Goal: Task Accomplishment & Management: Complete application form

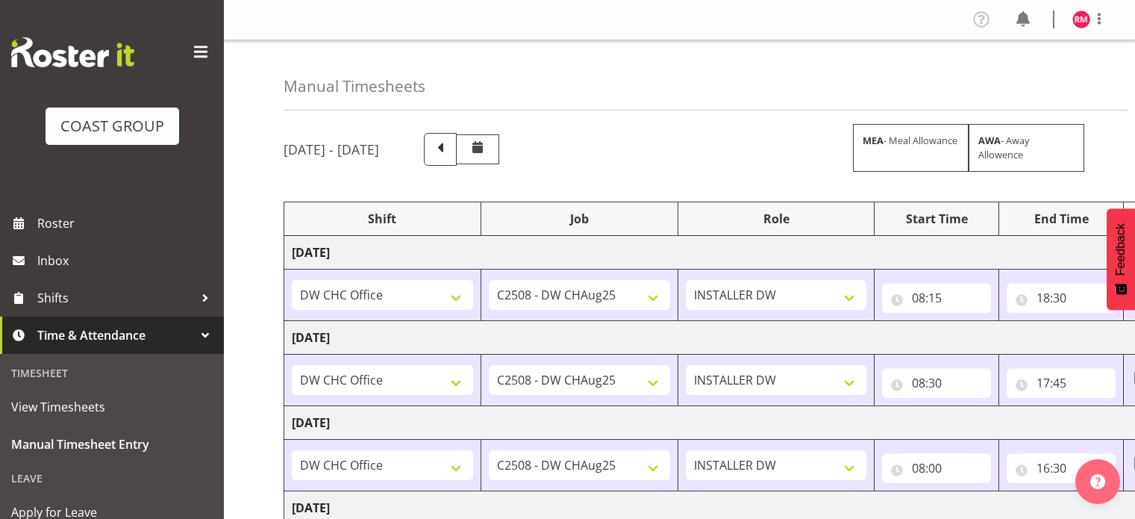
select select "62215"
select select "9476"
select select "62215"
select select "9476"
select select "62215"
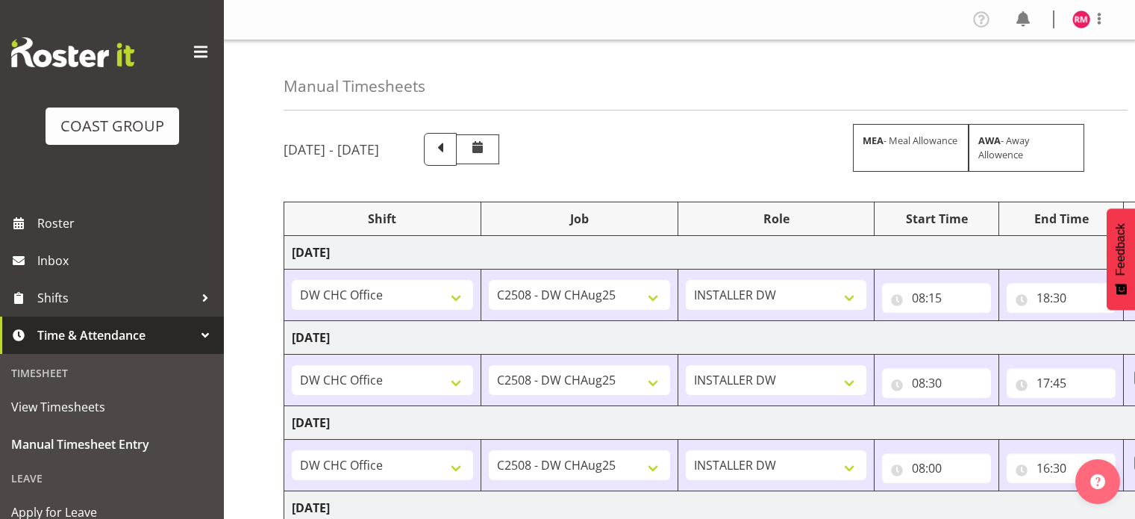
select select "9476"
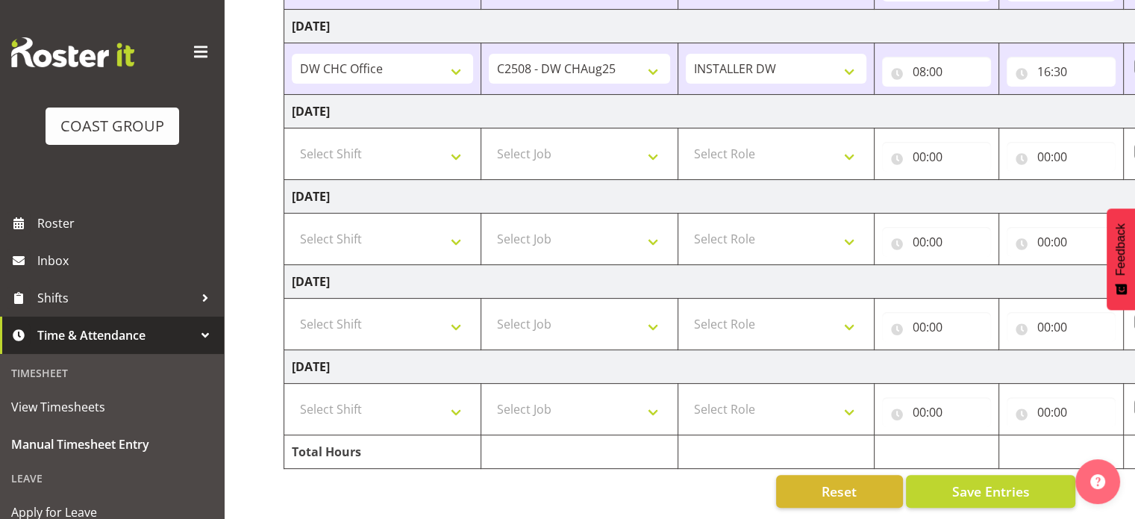
scroll to position [404, 0]
click at [404, 309] on select "Select Shift CHC SIGN ADMIN (LEAVE ALONE, DONT MAKE INACTIVE) DW CHC ARK WORK D…" at bounding box center [382, 324] width 181 height 30
select select "62215"
click at [292, 309] on select "Select Shift CHC SIGN ADMIN (LEAVE ALONE, DONT MAKE INACTIVE) DW CHC ARK WORK D…" at bounding box center [382, 324] width 181 height 30
click at [466, 336] on td "CHC SIGN ADMIN (LEAVE ALONE, DONT MAKE INACTIVE) DW CHC ARK WORK DW CHC Office …" at bounding box center [382, 323] width 197 height 51
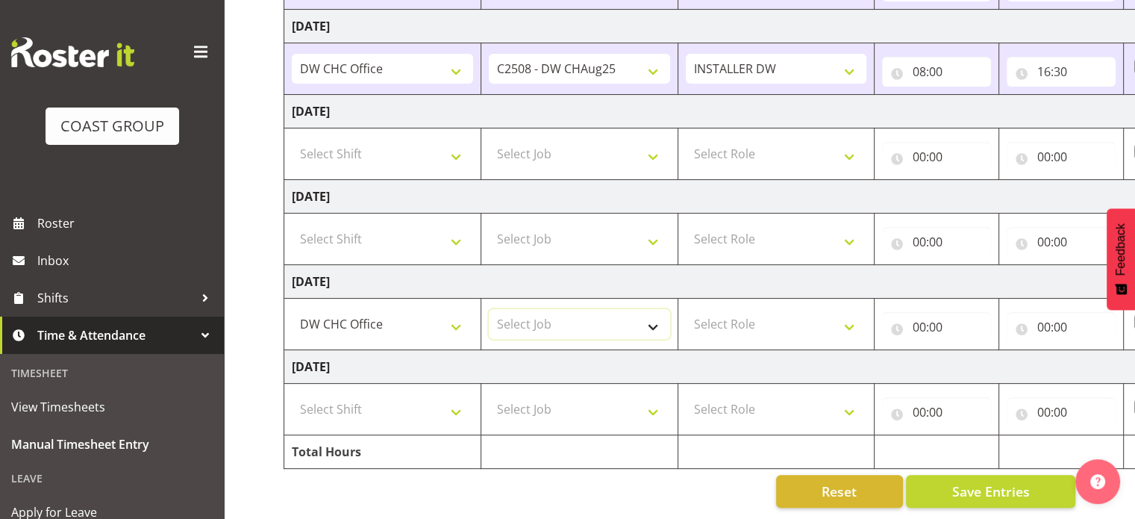
drag, startPoint x: 540, startPoint y: 315, endPoint x: 546, endPoint y: 351, distance: 37.0
click at [541, 316] on select "Select Job 1 Carlton Events 1 [PERSON_NAME][GEOGRAPHIC_DATA] 1 [PERSON_NAME][GE…" at bounding box center [579, 324] width 181 height 30
select select "9476"
click at [489, 309] on select "Select Job 1 Carlton Events 1 [PERSON_NAME][GEOGRAPHIC_DATA] 1 [PERSON_NAME][GE…" at bounding box center [579, 324] width 181 height 30
click at [788, 322] on select "Select Role INSTALLER DW" at bounding box center [776, 324] width 181 height 30
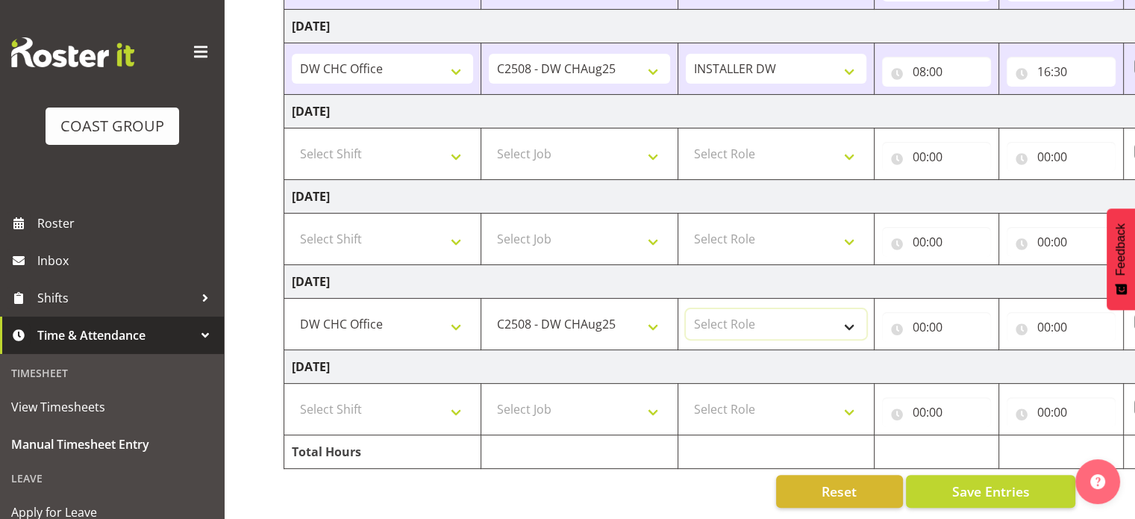
select select "219"
click at [686, 309] on select "Select Role INSTALLER DW" at bounding box center [776, 324] width 181 height 30
click at [931, 322] on input "00:00" at bounding box center [936, 327] width 109 height 30
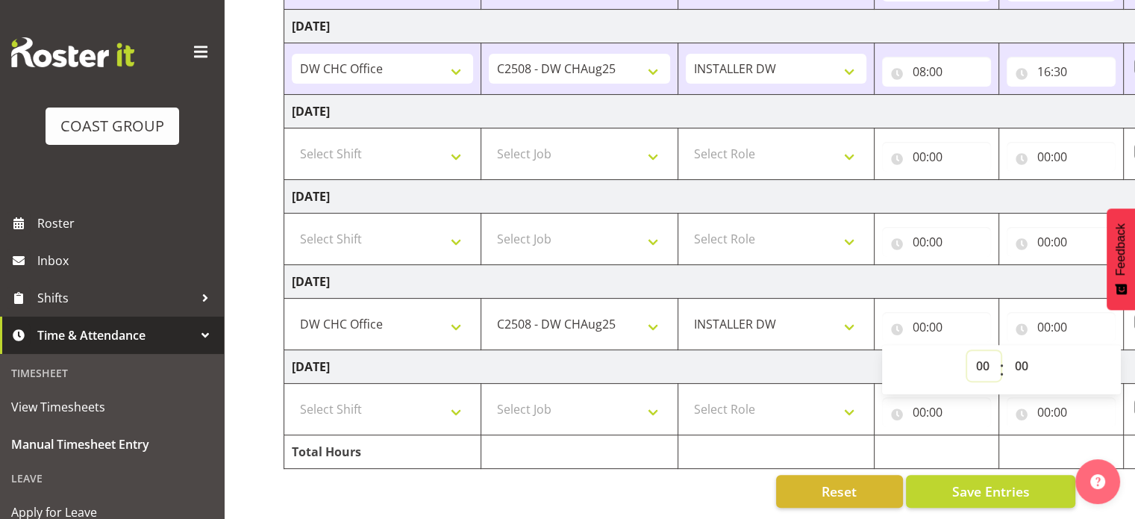
click at [974, 356] on select "00 01 02 03 04 05 06 07 08 09 10 11 12 13 14 15 16 17 18 19 20 21 22 23" at bounding box center [984, 366] width 34 height 30
select select "8"
click at [967, 351] on select "00 01 02 03 04 05 06 07 08 09 10 11 12 13 14 15 16 17 18 19 20 21 22 23" at bounding box center [984, 366] width 34 height 30
type input "08:00"
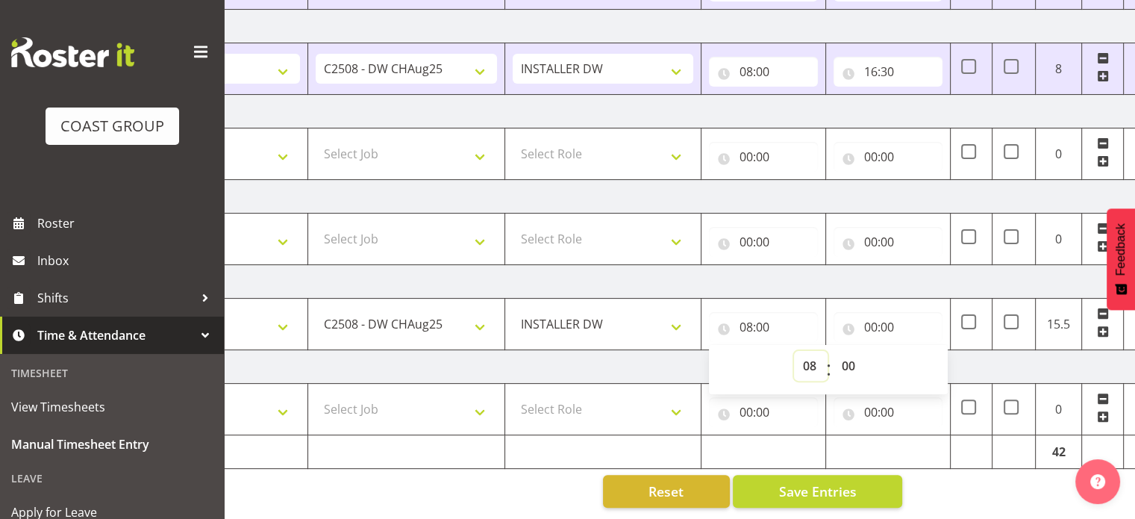
scroll to position [0, 193]
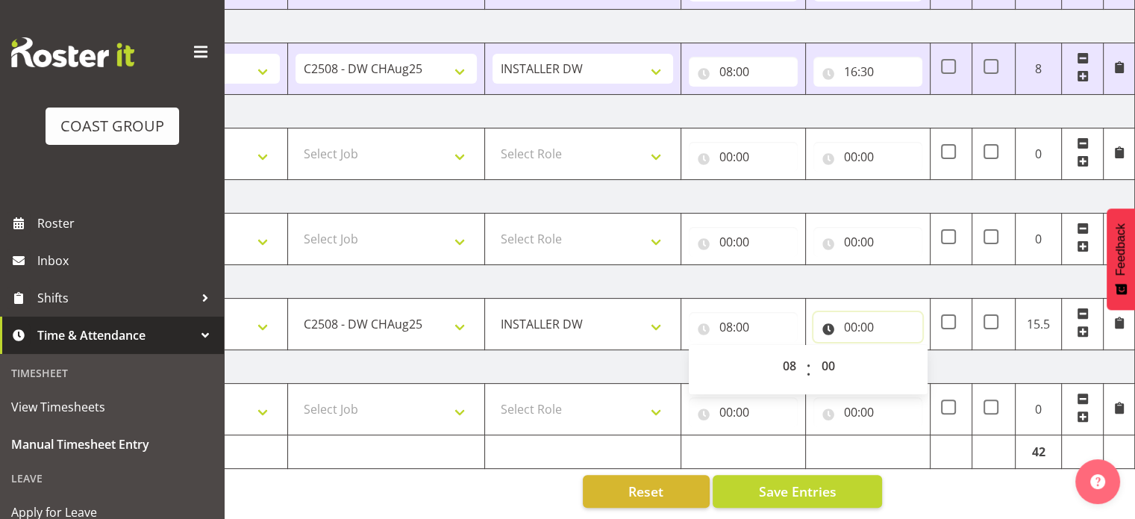
click at [862, 319] on input "00:00" at bounding box center [867, 327] width 109 height 30
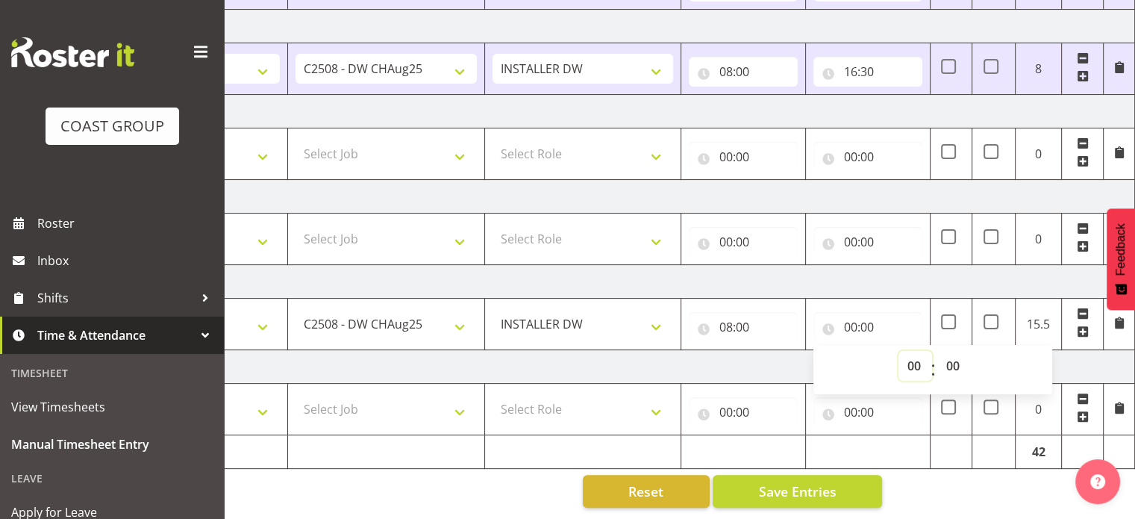
click at [914, 357] on select "00 01 02 03 04 05 06 07 08 09 10 11 12 13 14 15 16 17 18 19 20 21 22 23" at bounding box center [915, 366] width 34 height 30
select select "17"
click at [898, 351] on select "00 01 02 03 04 05 06 07 08 09 10 11 12 13 14 15 16 17 18 19 20 21 22 23" at bounding box center [915, 366] width 34 height 30
type input "17:00"
click at [894, 265] on td "[DATE]" at bounding box center [613, 282] width 1044 height 34
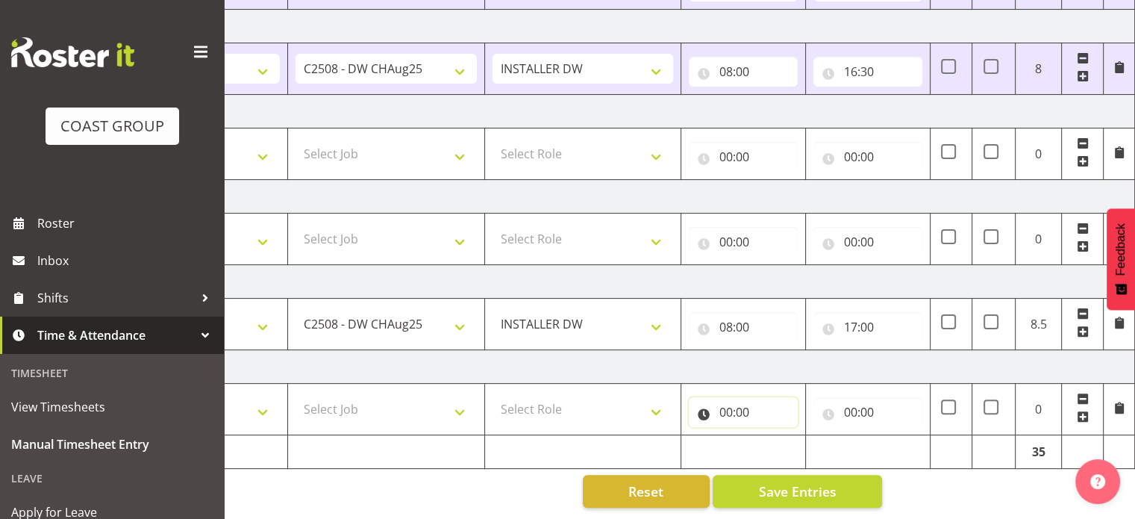
click at [738, 397] on input "00:00" at bounding box center [743, 412] width 109 height 30
click at [788, 446] on select "00 01 02 03 04 05 06 07 08 09 10 11 12 13 14 15 16 17 18 19 20 21 22 23" at bounding box center [791, 451] width 34 height 30
select select "7"
click at [774, 436] on select "00 01 02 03 04 05 06 07 08 09 10 11 12 13 14 15 16 17 18 19 20 21 22 23" at bounding box center [791, 451] width 34 height 30
type input "07:00"
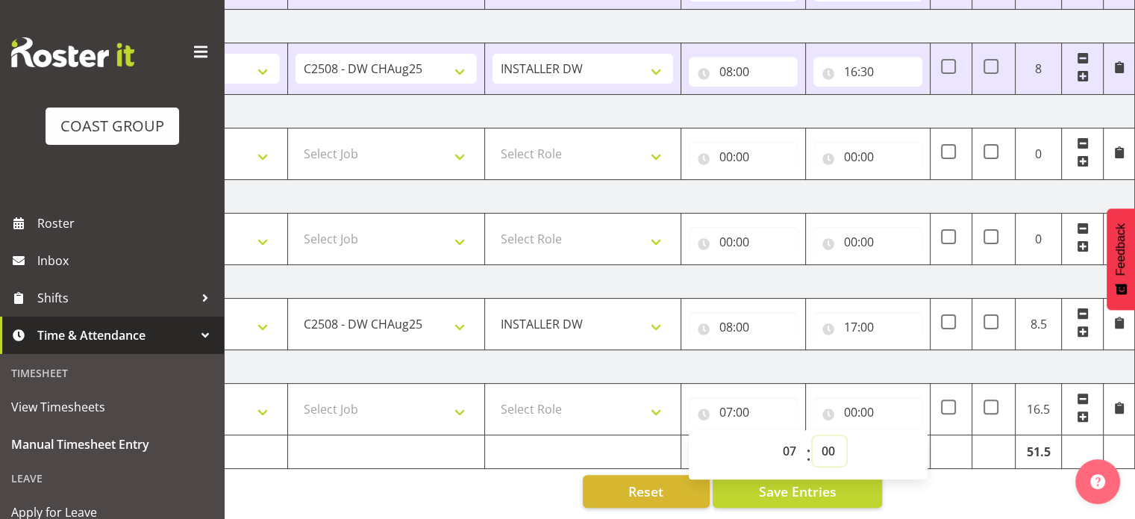
click at [833, 448] on select "00 01 02 03 04 05 06 07 08 09 10 11 12 13 14 15 16 17 18 19 20 21 22 23 24 25 2…" at bounding box center [829, 451] width 34 height 30
select select "30"
click at [812, 436] on select "00 01 02 03 04 05 06 07 08 09 10 11 12 13 14 15 16 17 18 19 20 21 22 23 24 25 2…" at bounding box center [829, 451] width 34 height 30
type input "07:30"
click at [860, 397] on input "00:00" at bounding box center [867, 412] width 109 height 30
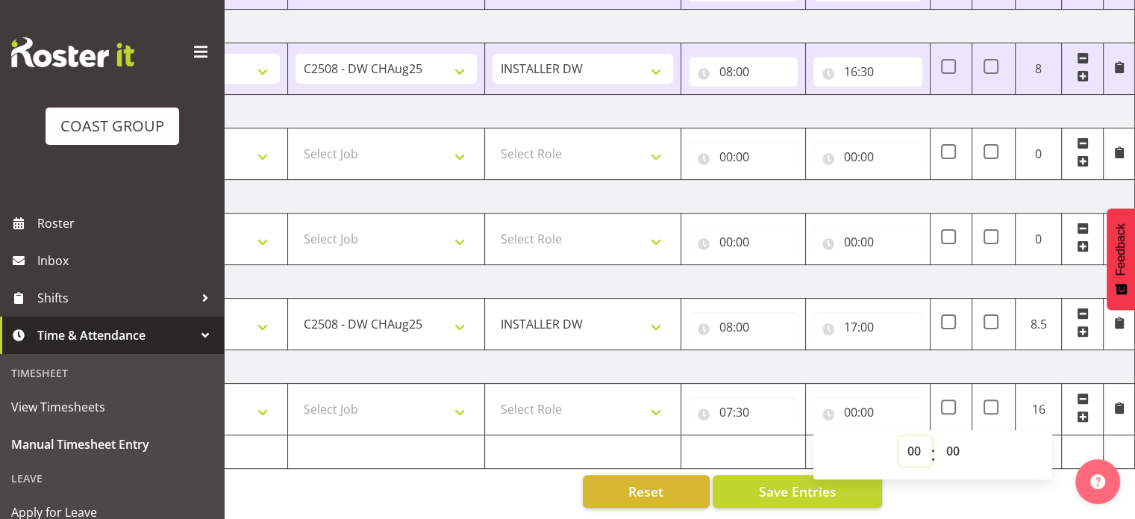
click at [909, 436] on select "00 01 02 03 04 05 06 07 08 09 10 11 12 13 14 15 16 17 18 19 20 21 22 23" at bounding box center [915, 451] width 34 height 30
select select "17"
click at [898, 436] on select "00 01 02 03 04 05 06 07 08 09 10 11 12 13 14 15 16 17 18 19 20 21 22 23" at bounding box center [915, 451] width 34 height 30
type input "17:00"
click at [920, 360] on td "[DATE]" at bounding box center [613, 367] width 1044 height 34
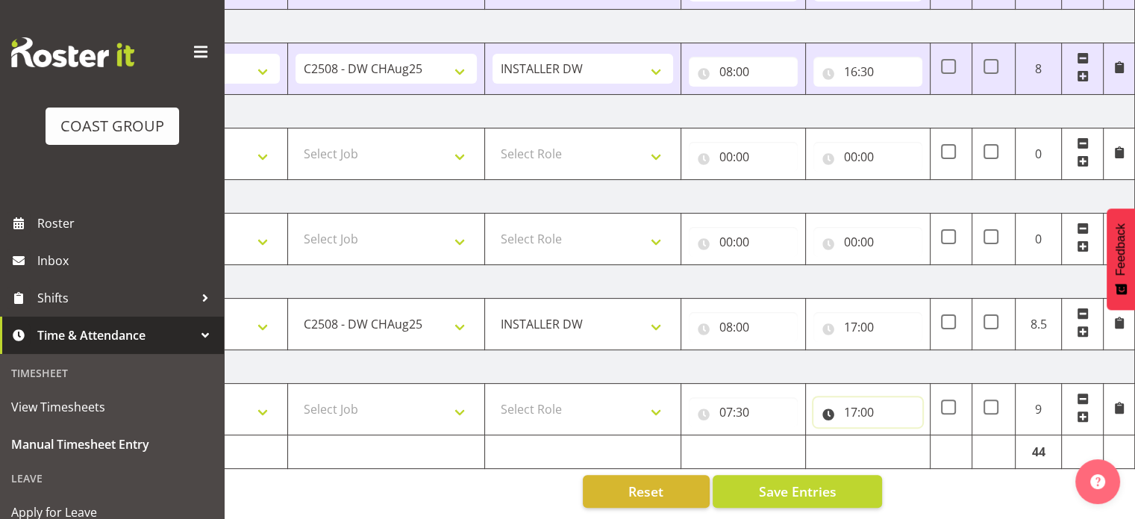
click at [889, 397] on input "17:00" at bounding box center [867, 412] width 109 height 30
click at [915, 441] on select "00 01 02 03 04 05 06 07 08 09 10 11 12 13 14 15 16 17 18 19 20 21 22 23" at bounding box center [915, 451] width 34 height 30
select select "18"
click at [898, 436] on select "00 01 02 03 04 05 06 07 08 09 10 11 12 13 14 15 16 17 18 19 20 21 22 23" at bounding box center [915, 451] width 34 height 30
type input "18:00"
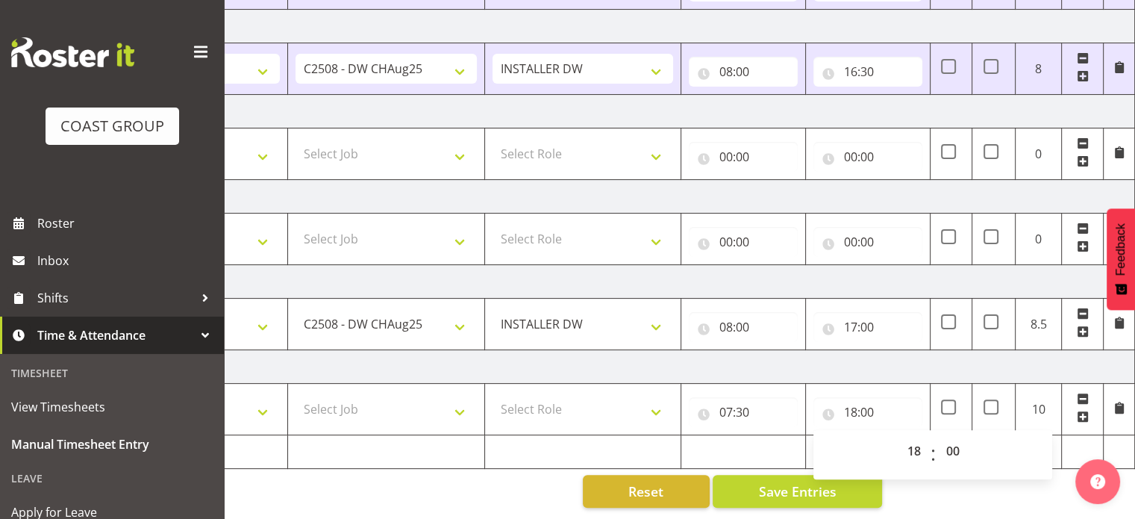
click at [926, 354] on td "[DATE]" at bounding box center [613, 367] width 1044 height 34
click at [593, 407] on select "Select Role INSTALLER DW" at bounding box center [582, 409] width 181 height 30
select select "219"
click at [492, 394] on select "Select Role INSTALLER DW" at bounding box center [582, 409] width 181 height 30
click at [416, 403] on select "Select Job 1 Carlton Events 1 [PERSON_NAME][GEOGRAPHIC_DATA] 1 [PERSON_NAME][GE…" at bounding box center [385, 409] width 181 height 30
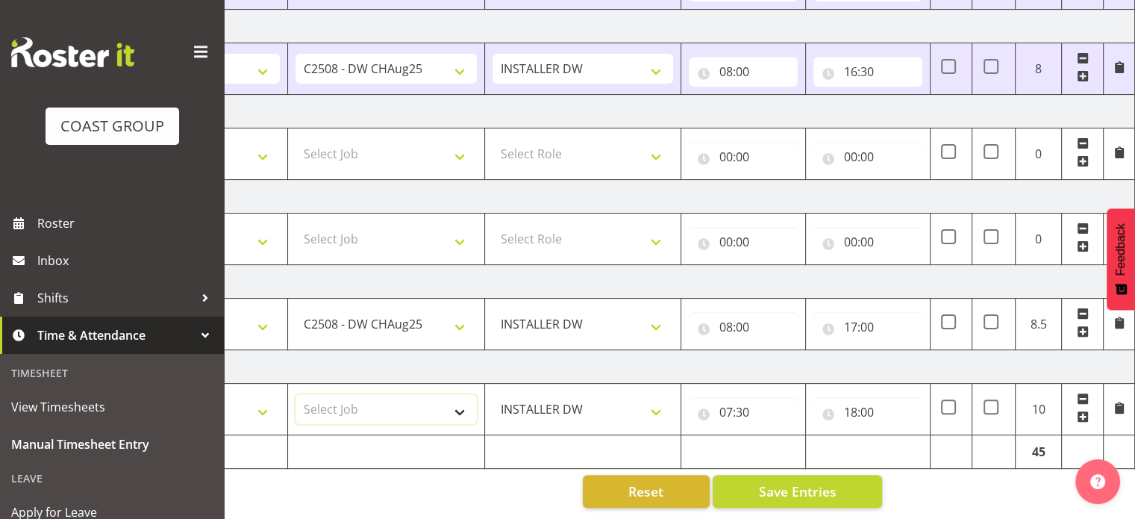
select select "9476"
click at [295, 394] on select "Select Job 1 Carlton Events 1 [PERSON_NAME][GEOGRAPHIC_DATA] 1 [PERSON_NAME][GE…" at bounding box center [385, 409] width 181 height 30
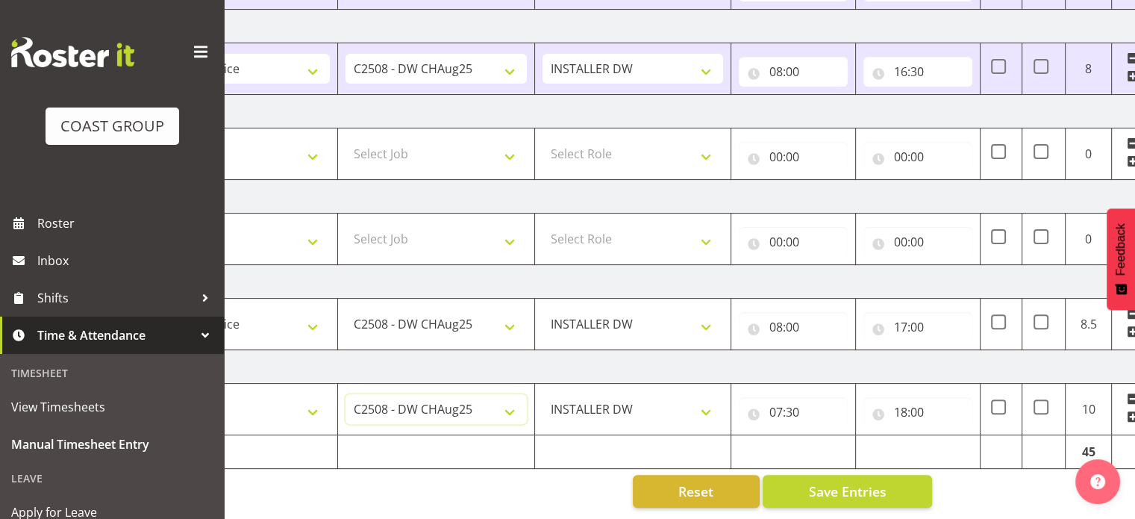
scroll to position [0, 0]
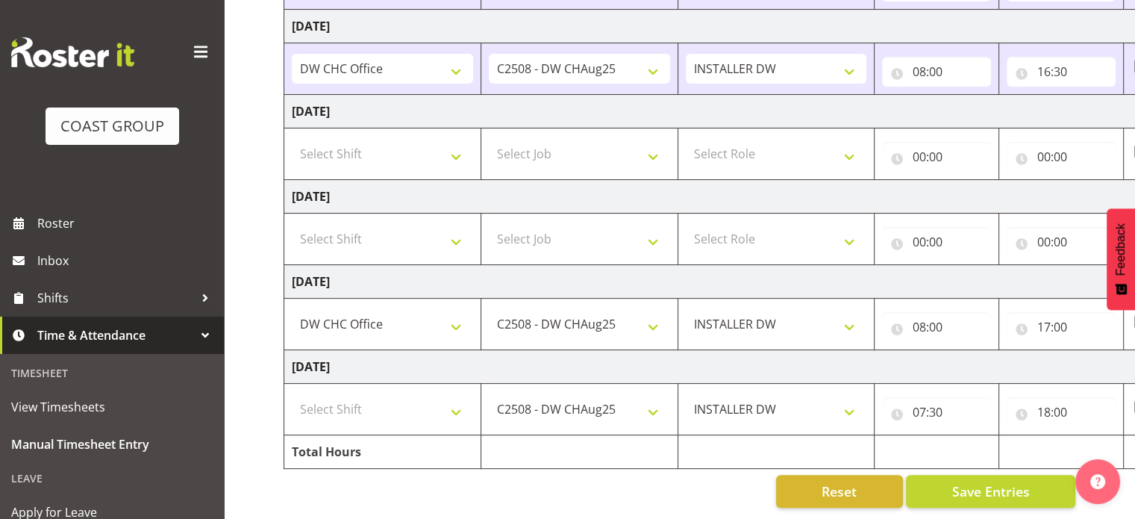
click at [369, 383] on td "Select Shift CHC SIGN ADMIN (LEAVE ALONE, DONT MAKE INACTIVE) DW CHC ARK WORK D…" at bounding box center [382, 408] width 197 height 51
drag, startPoint x: 368, startPoint y: 388, endPoint x: 383, endPoint y: 353, distance: 38.4
click at [368, 394] on select "Select Shift CHC SIGN ADMIN (LEAVE ALONE, DONT MAKE INACTIVE) DW CHC ARK WORK D…" at bounding box center [382, 409] width 181 height 30
select select "62215"
click at [292, 394] on select "Select Shift CHC SIGN ADMIN (LEAVE ALONE, DONT MAKE INACTIVE) DW CHC ARK WORK D…" at bounding box center [382, 409] width 181 height 30
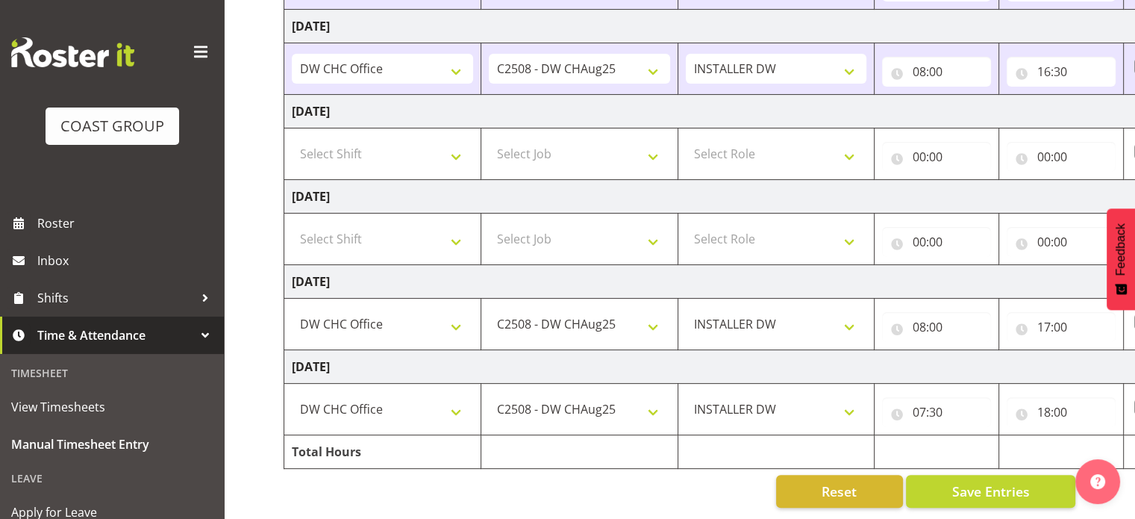
drag, startPoint x: 495, startPoint y: 463, endPoint x: 498, endPoint y: 443, distance: 19.6
click at [497, 475] on div "Reset Save Entries" at bounding box center [680, 491] width 792 height 33
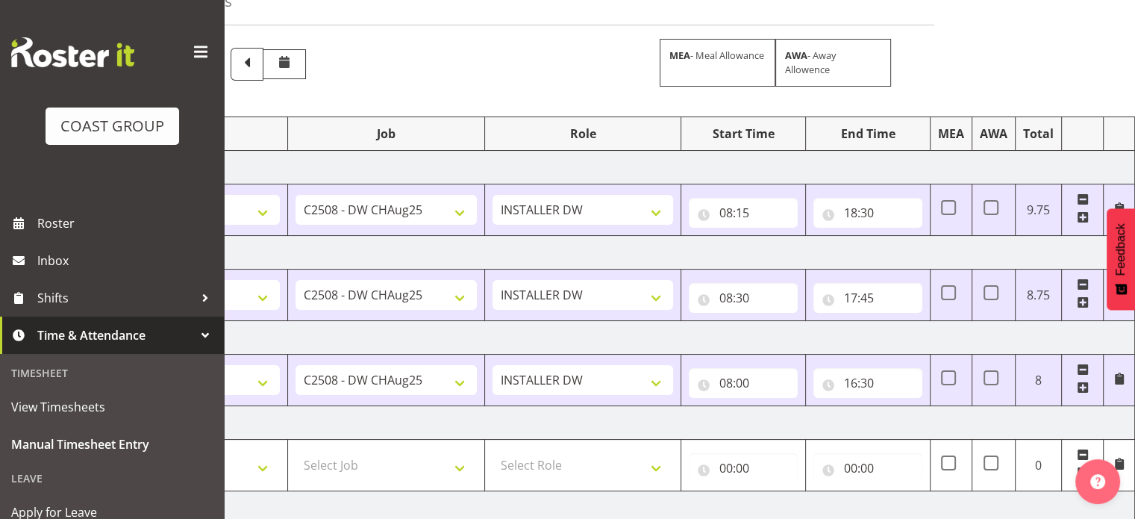
scroll to position [149, 0]
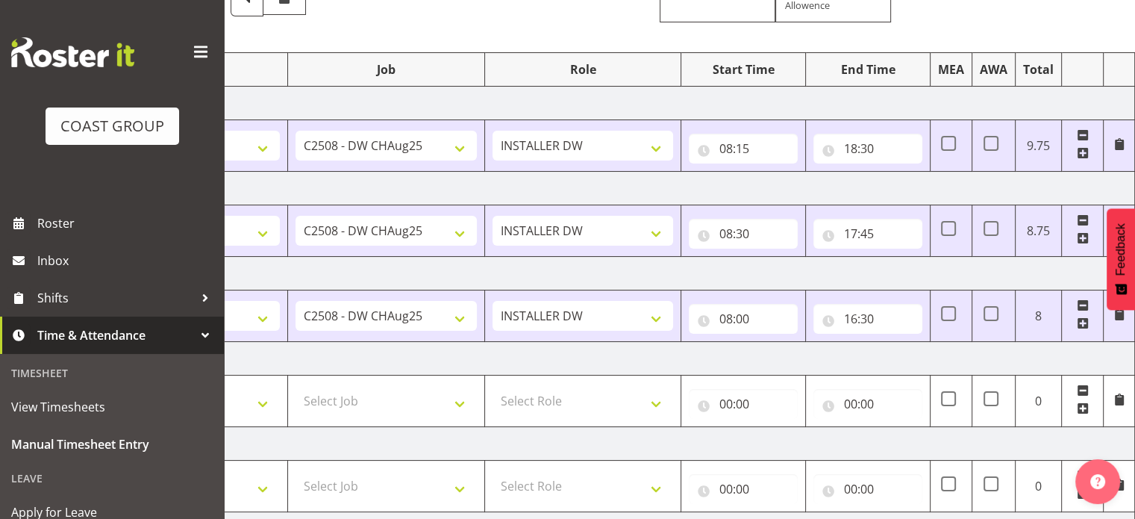
click at [1010, 183] on td "[DATE]" at bounding box center [613, 189] width 1044 height 34
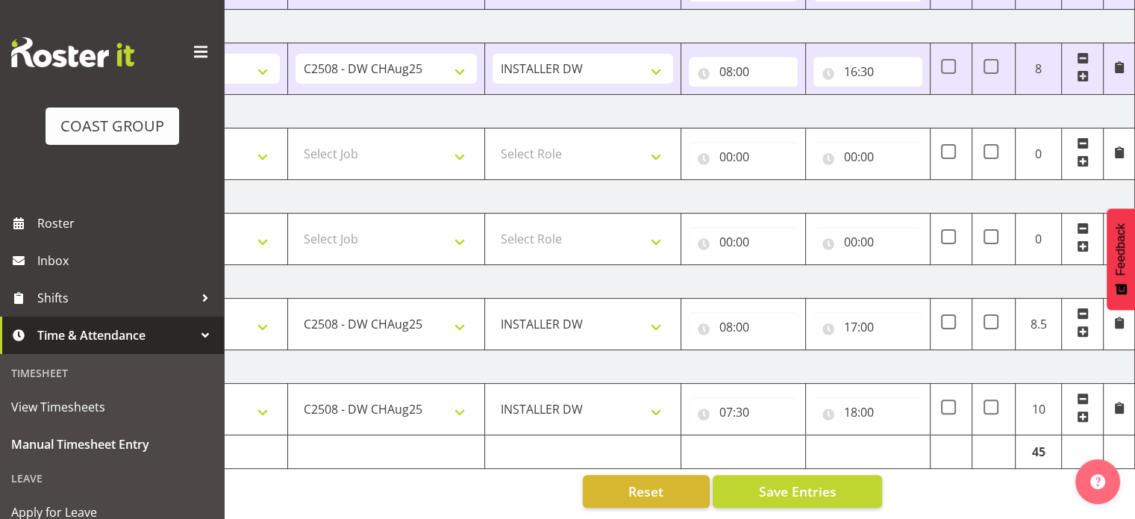
scroll to position [404, 0]
click at [834, 481] on span "Save Entries" at bounding box center [797, 490] width 78 height 19
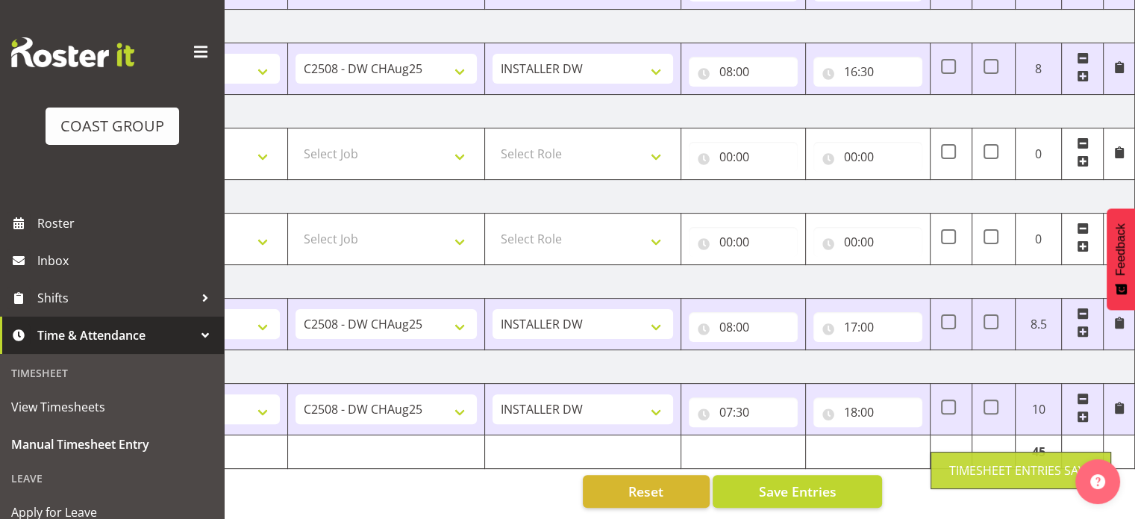
click at [906, 354] on td "[DATE]" at bounding box center [613, 367] width 1044 height 34
click at [952, 487] on div "Manual Timesheets [DATE] - [DATE] MEA - Meal Allowance AWA - Away Allowence Shi…" at bounding box center [679, 81] width 911 height 874
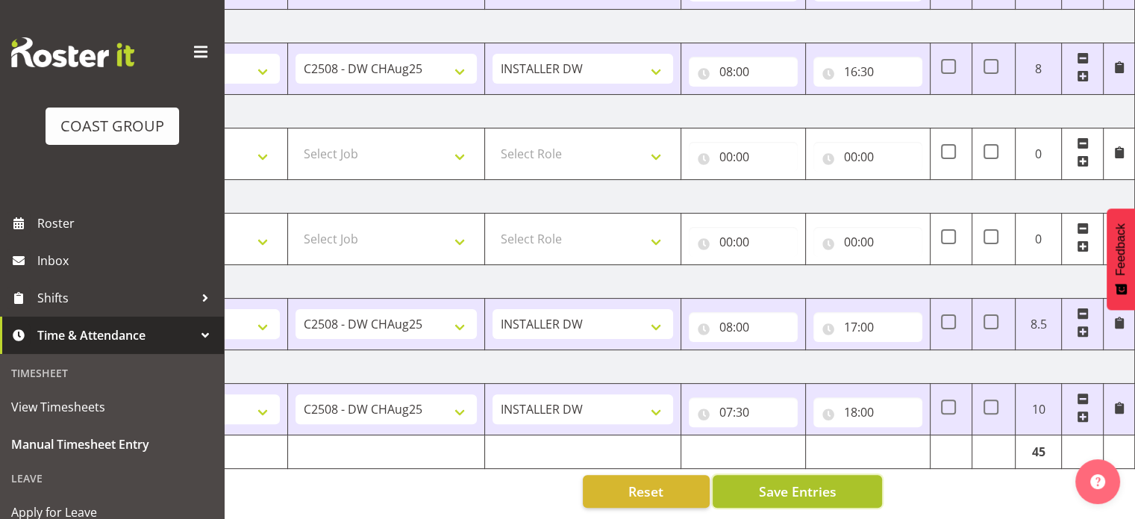
click at [785, 483] on span "Save Entries" at bounding box center [797, 490] width 78 height 19
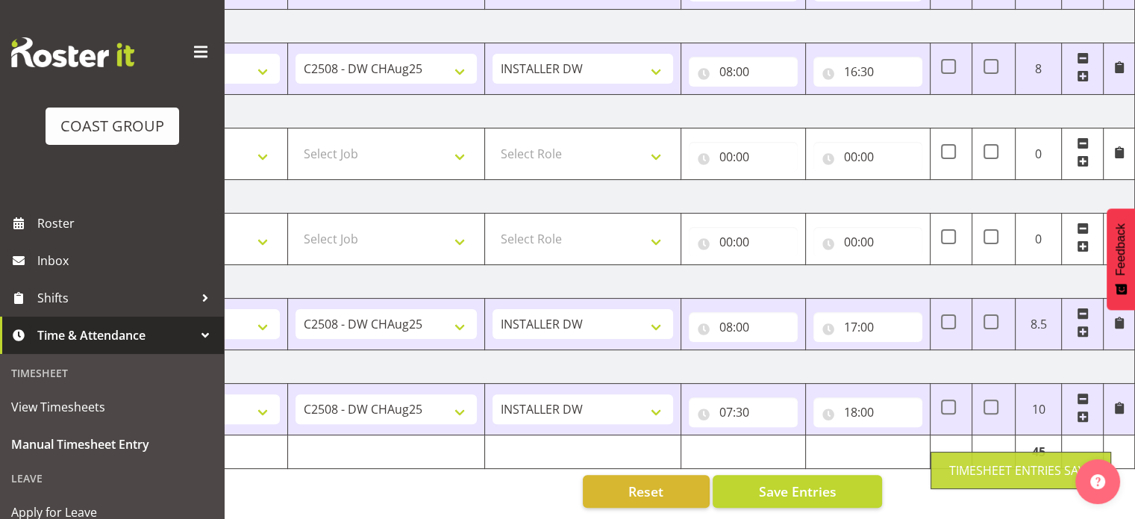
click at [800, 350] on td "[DATE]" at bounding box center [613, 367] width 1044 height 34
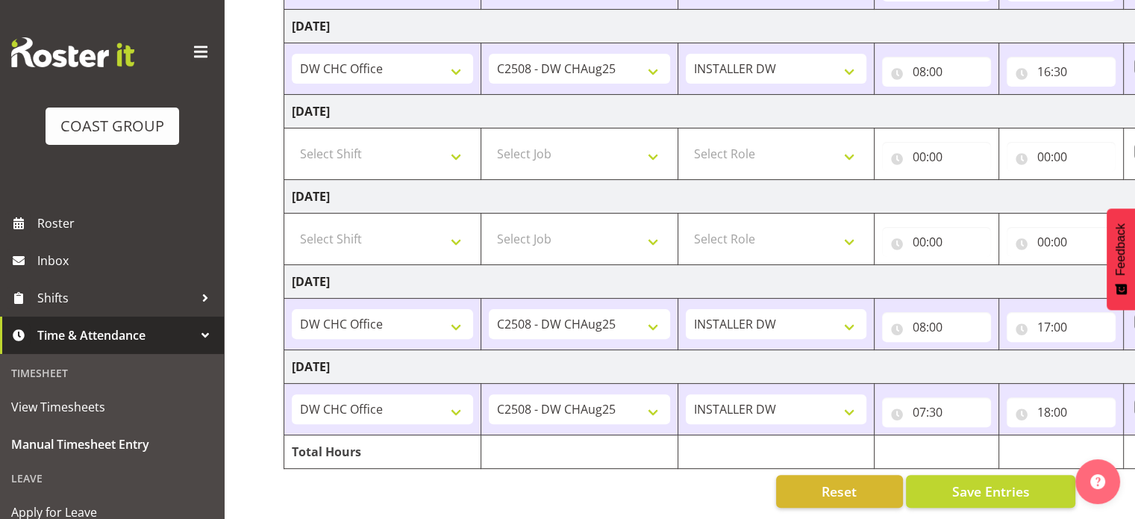
scroll to position [0, 193]
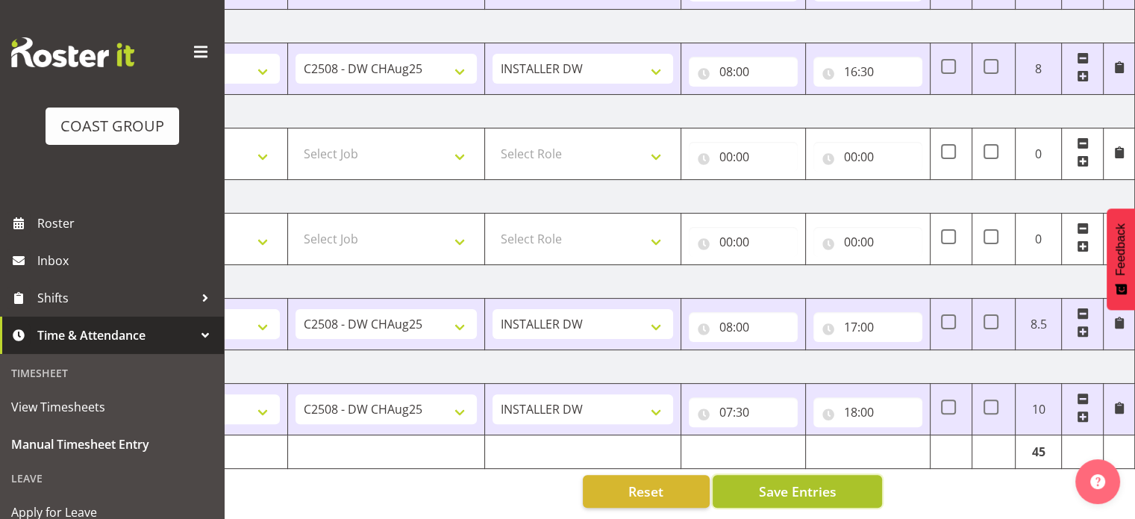
click at [833, 482] on span "Save Entries" at bounding box center [797, 490] width 78 height 19
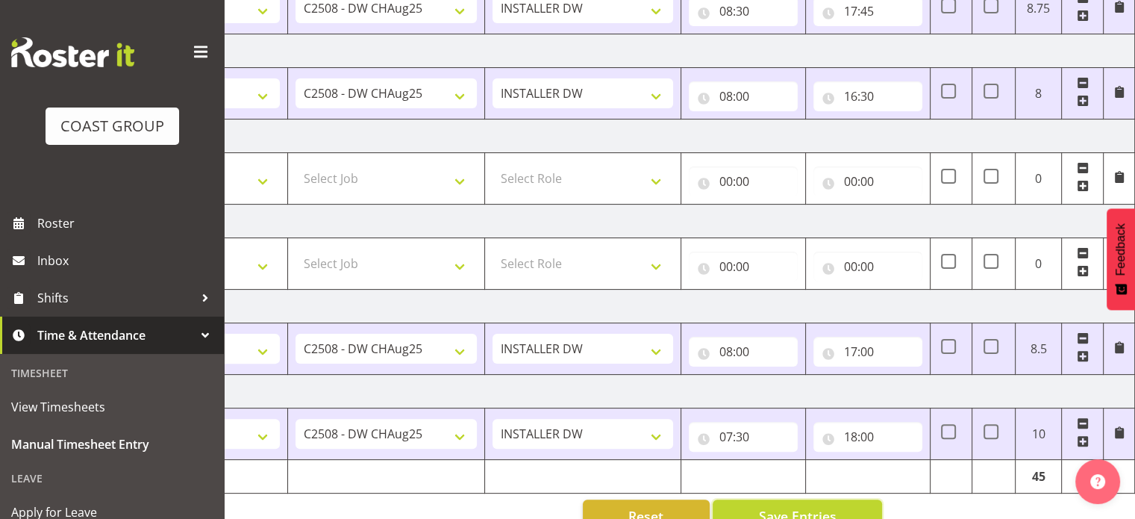
scroll to position [373, 0]
click at [845, 507] on button "Save Entries" at bounding box center [797, 514] width 169 height 33
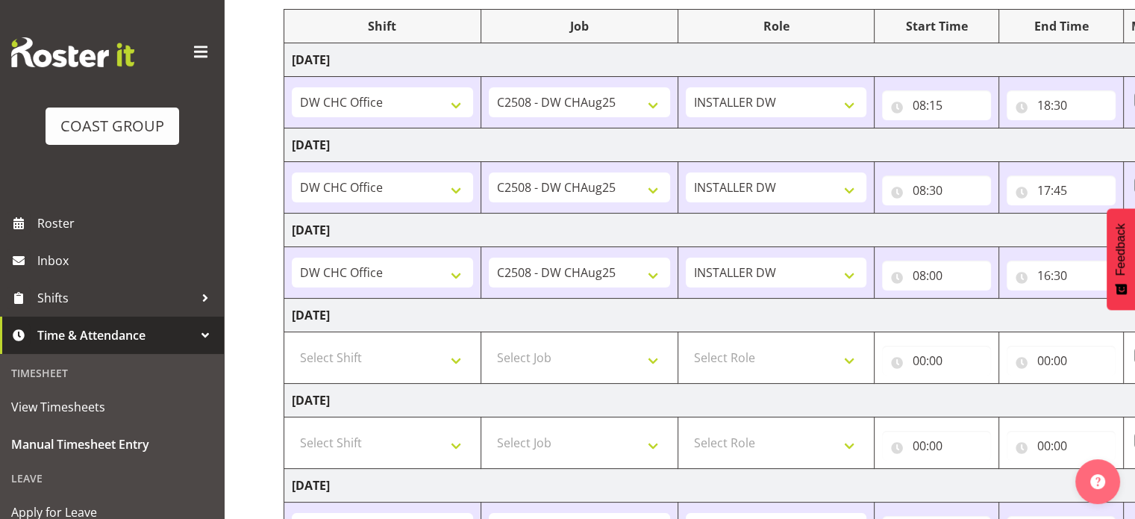
scroll to position [224, 0]
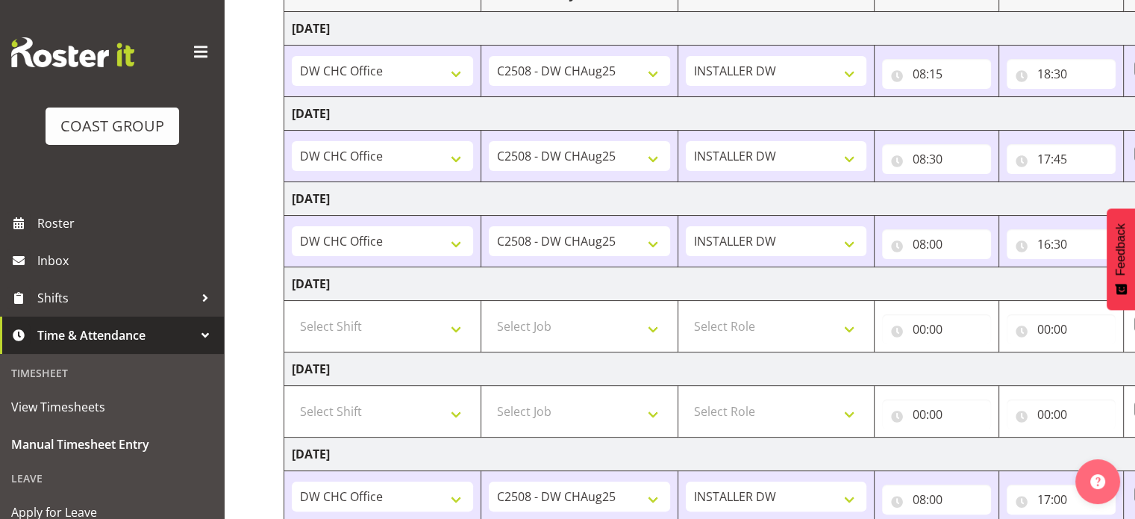
click at [492, 369] on td "[DATE]" at bounding box center [806, 369] width 1044 height 34
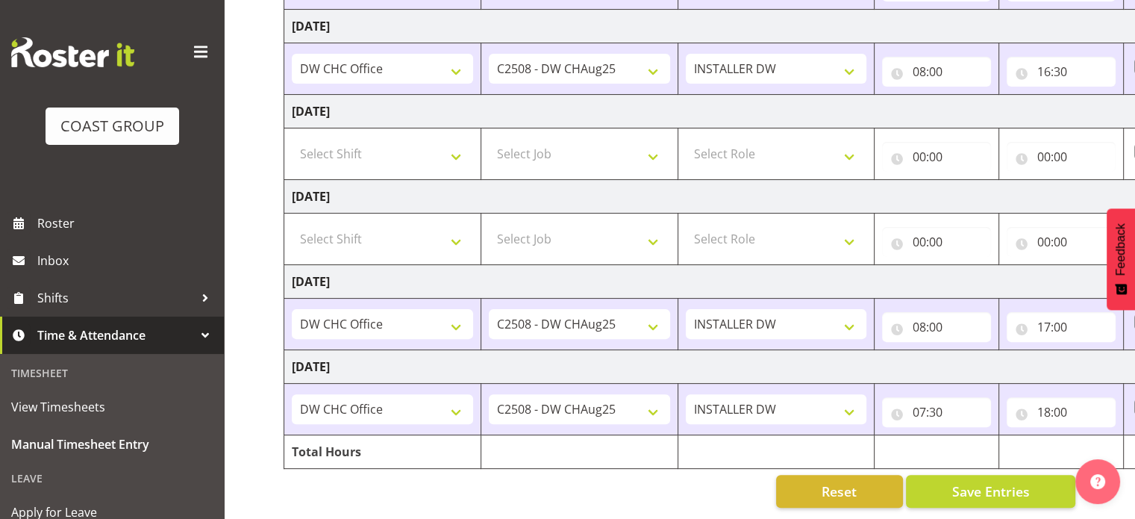
scroll to position [0, 193]
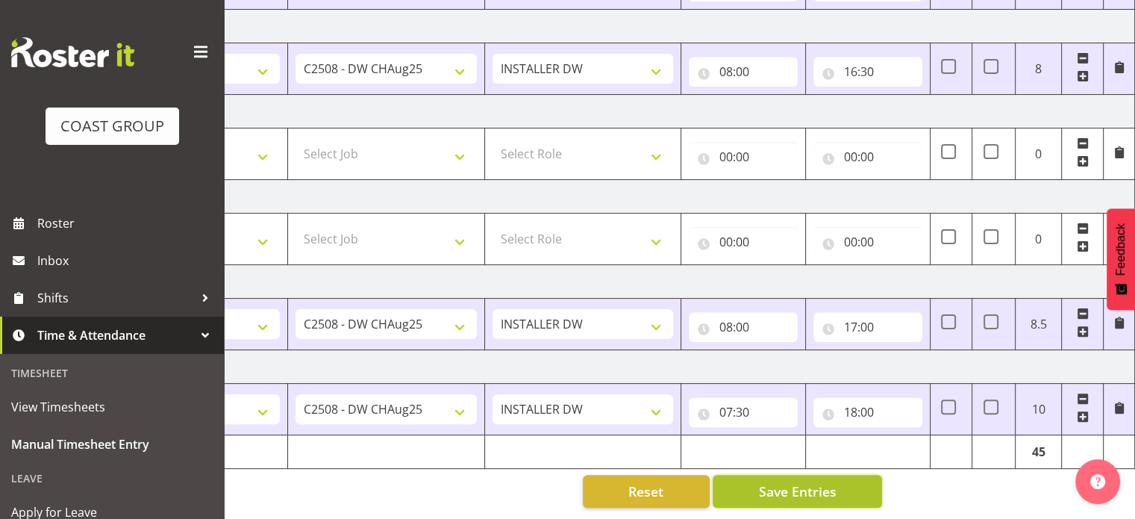
click at [758, 481] on span "Save Entries" at bounding box center [797, 490] width 78 height 19
click at [854, 484] on button "Save Entries" at bounding box center [797, 491] width 169 height 33
click at [839, 477] on button "Save Entries" at bounding box center [797, 491] width 169 height 33
click at [1015, 484] on div "Manual Timesheets [DATE] - [DATE] MEA - Meal Allowance AWA - Away Allowence Shi…" at bounding box center [679, 81] width 911 height 874
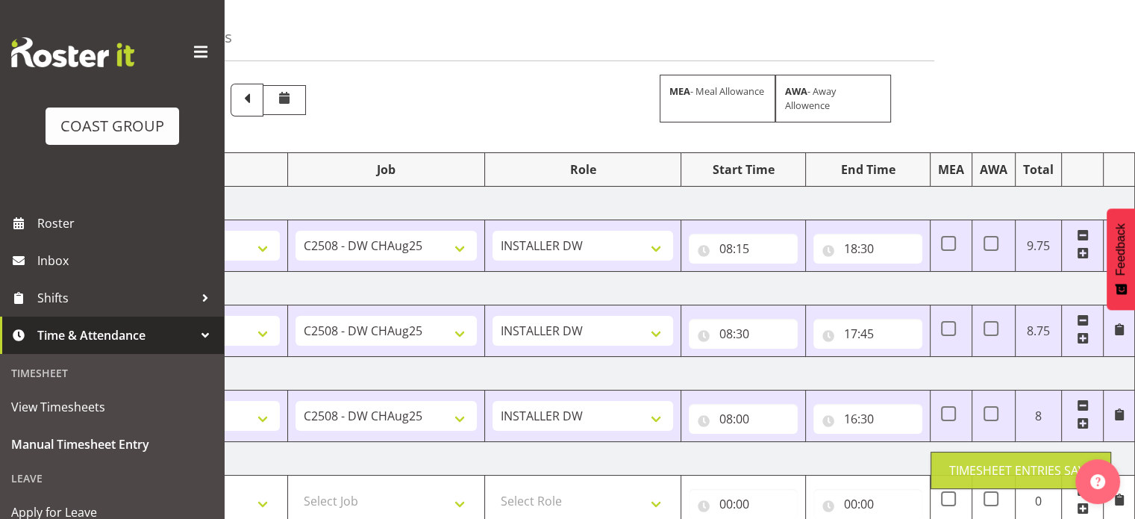
scroll to position [0, 0]
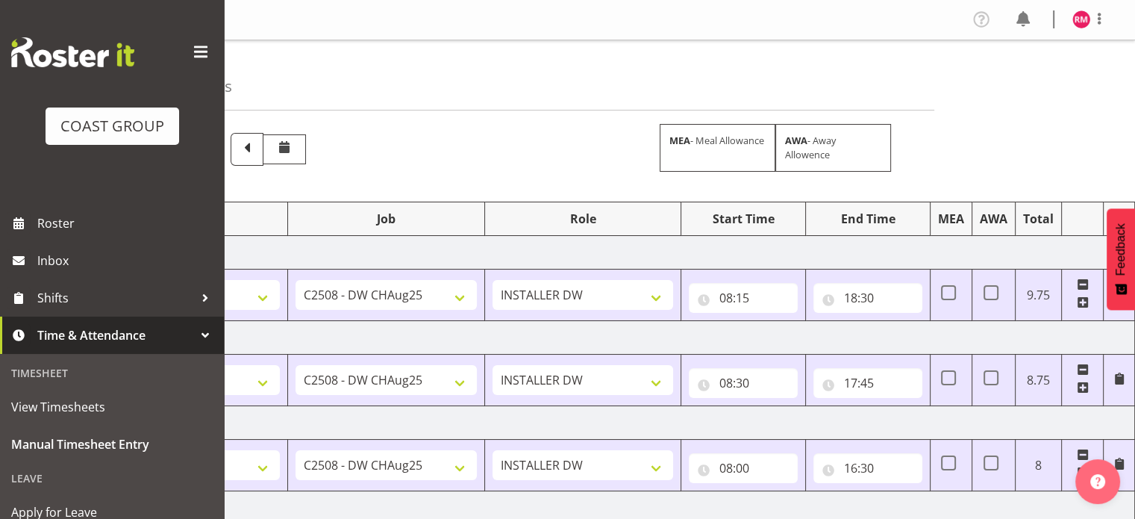
click at [662, 242] on td "[DATE]" at bounding box center [613, 253] width 1044 height 34
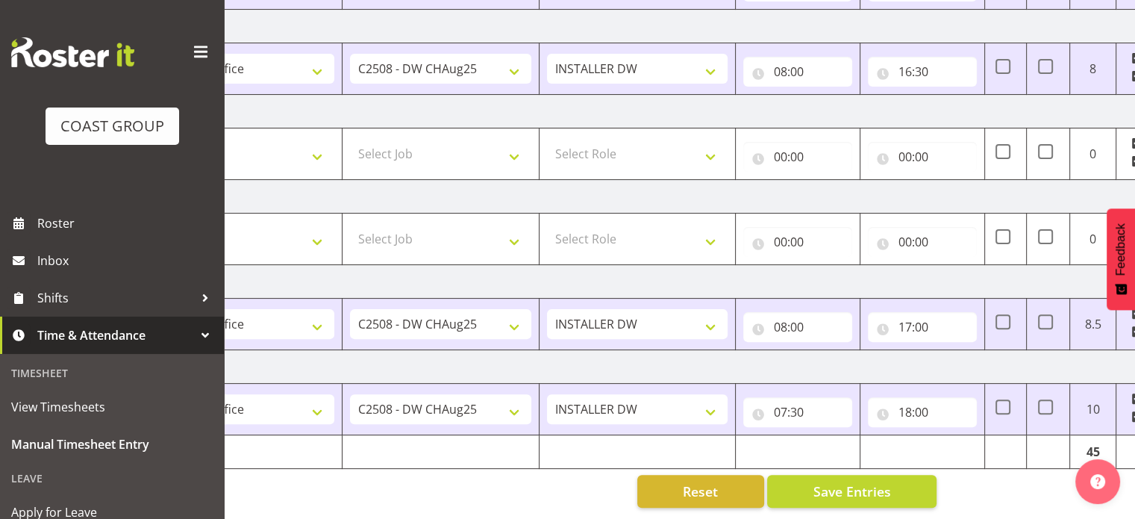
scroll to position [0, 193]
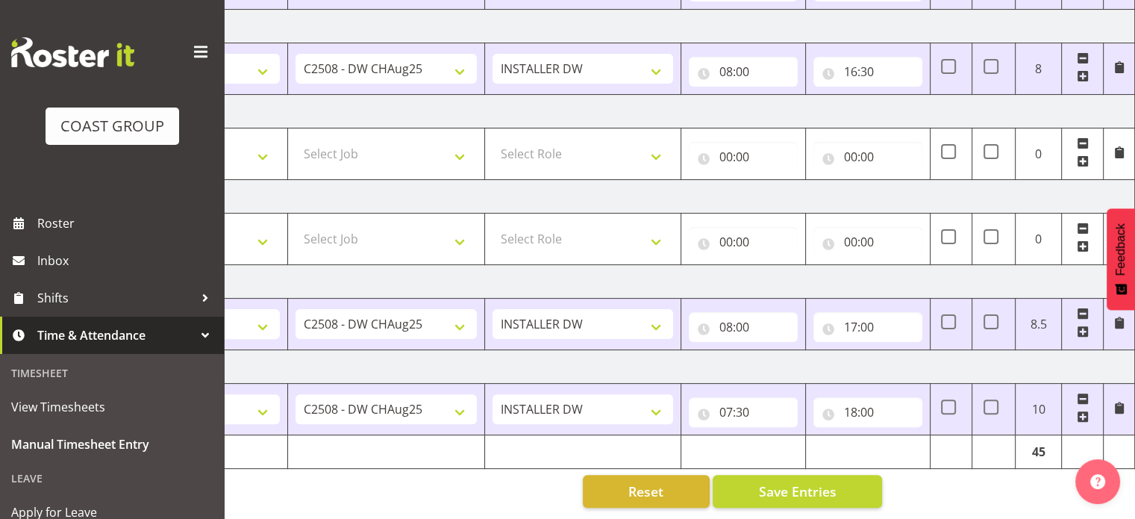
click at [976, 472] on div "Manual Timesheets [DATE] - [DATE] MEA - Meal Allowance AWA - Away Allowence Shi…" at bounding box center [679, 81] width 911 height 874
click at [869, 489] on button "Save Entries" at bounding box center [797, 491] width 169 height 33
click at [922, 484] on div "[DATE] - [DATE] MEA - Meal Allowance AWA - Away Allowence Shift Job Role Start …" at bounding box center [515, 121] width 851 height 793
click at [838, 475] on button "Save Entries" at bounding box center [797, 491] width 169 height 33
